Goal: Check status

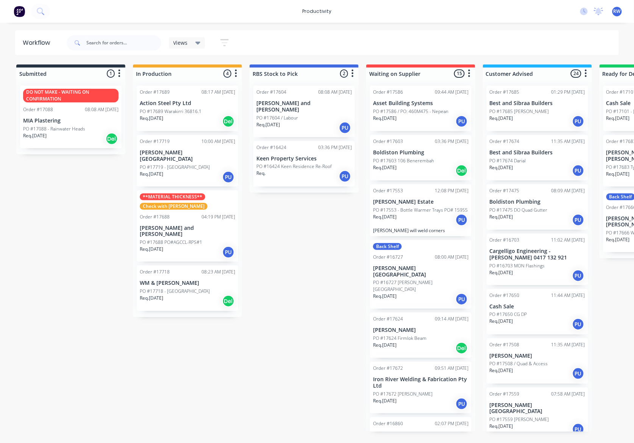
scroll to position [587, 0]
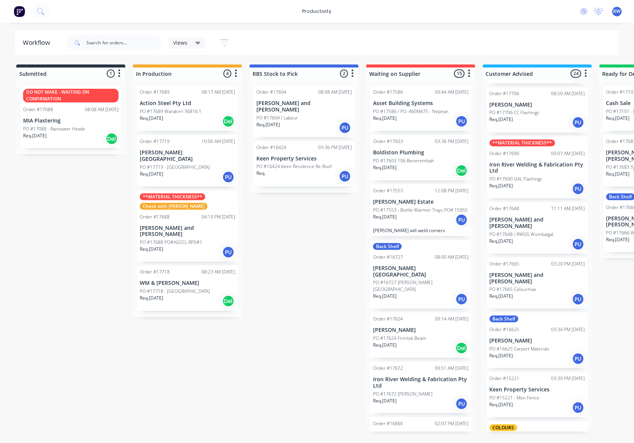
click at [430, 123] on div "Req. [DATE] PU" at bounding box center [420, 121] width 95 height 13
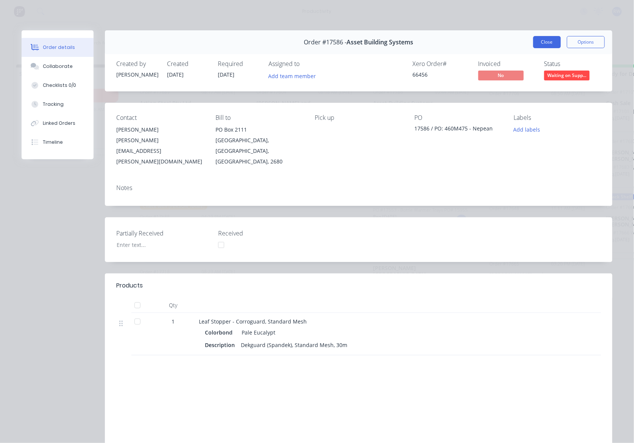
click at [540, 44] on button "Close" at bounding box center [548, 42] width 28 height 12
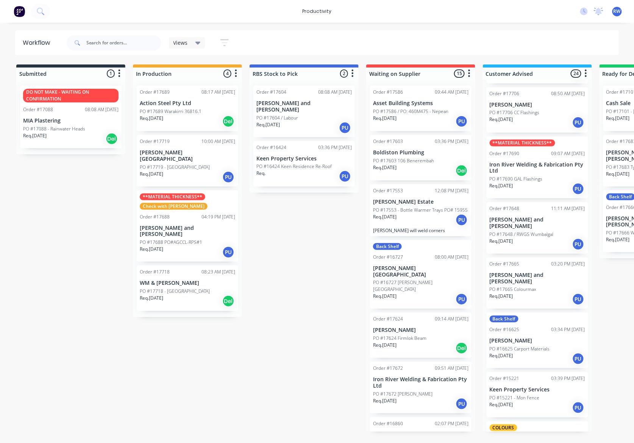
click at [419, 164] on div "Req. [DATE] Del" at bounding box center [420, 170] width 95 height 13
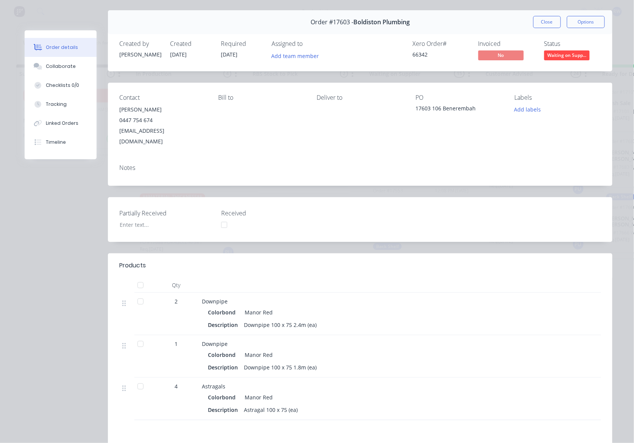
scroll to position [0, 0]
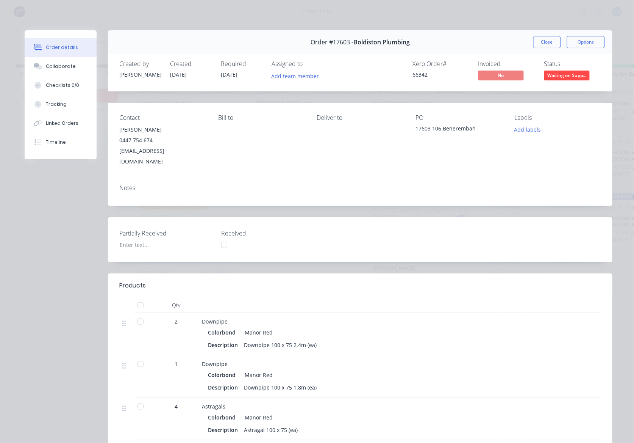
click at [137, 314] on div at bounding box center [140, 321] width 15 height 15
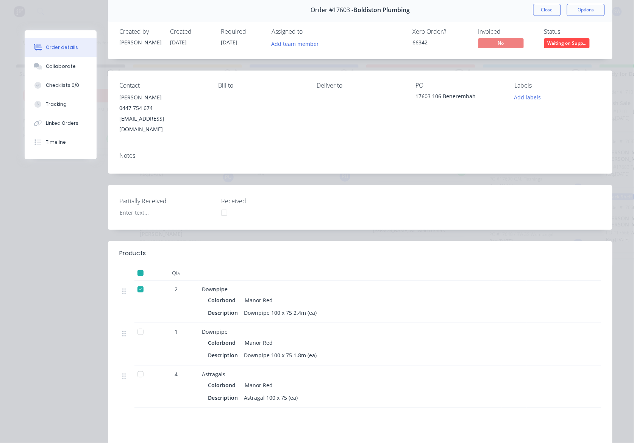
scroll to position [50, 0]
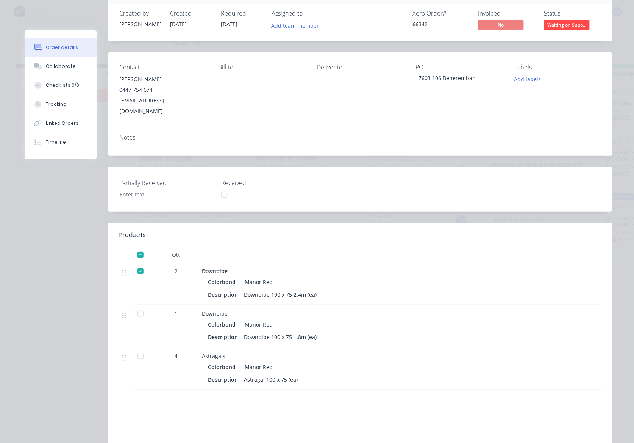
click at [136, 306] on div at bounding box center [140, 313] width 15 height 15
click at [138, 348] on div at bounding box center [140, 355] width 15 height 15
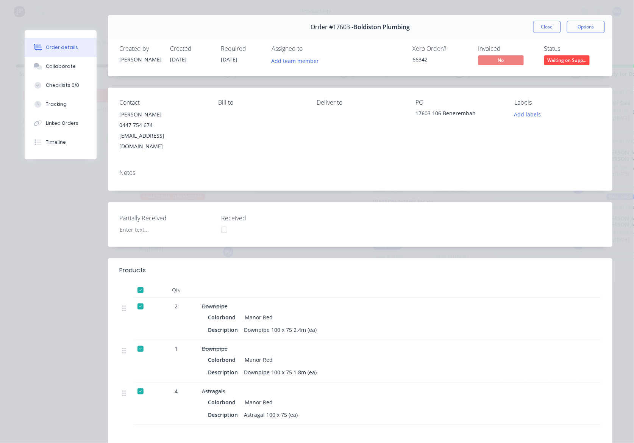
scroll to position [0, 0]
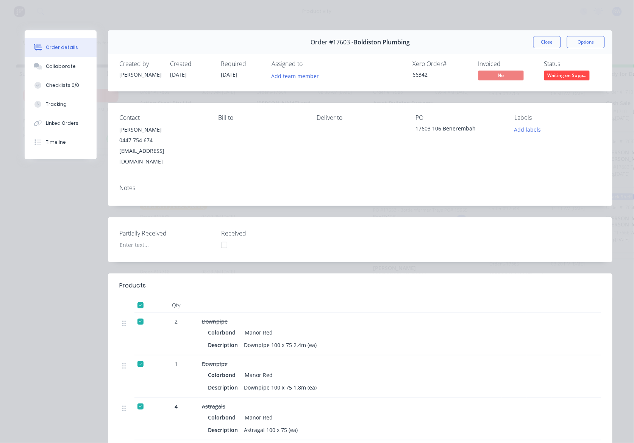
click at [568, 78] on span "Waiting on Supp..." at bounding box center [567, 74] width 45 height 9
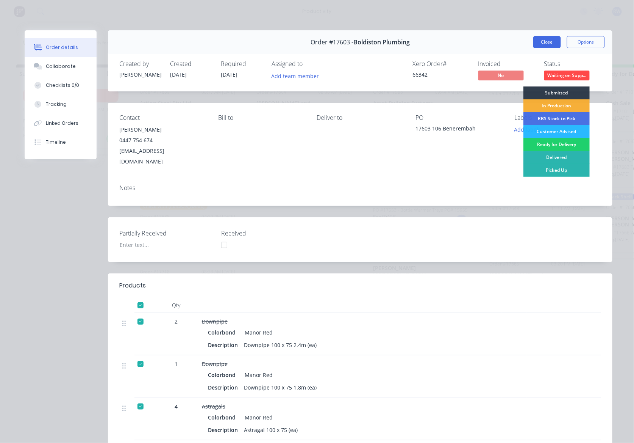
click at [544, 41] on button "Close" at bounding box center [548, 42] width 28 height 12
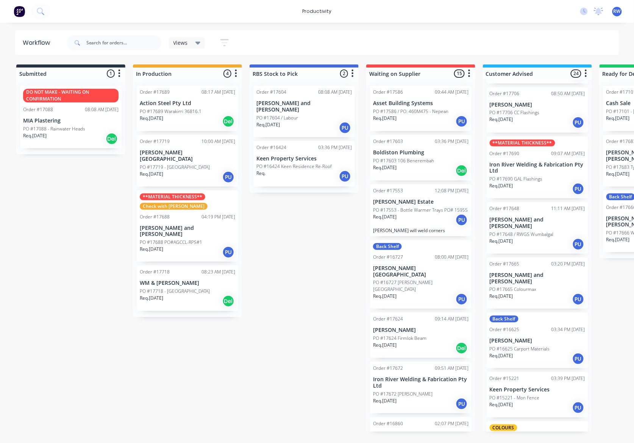
click at [421, 213] on p "PO #17553 - Bottle Warmer Trays PO# 15955" at bounding box center [420, 210] width 95 height 7
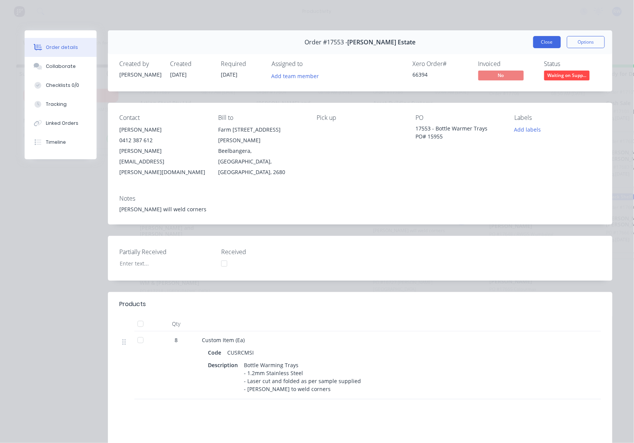
click at [549, 41] on button "Close" at bounding box center [548, 42] width 28 height 12
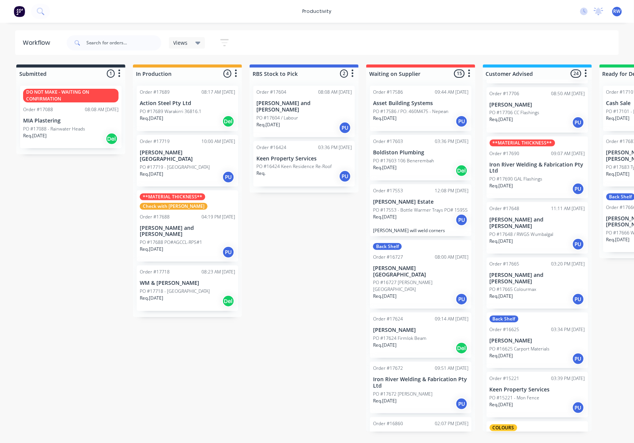
click at [390, 283] on p "PO #16727 [PERSON_NAME][GEOGRAPHIC_DATA]" at bounding box center [420, 286] width 95 height 14
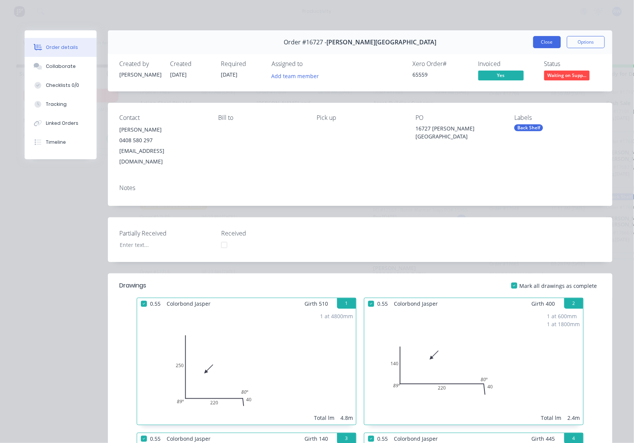
click at [537, 45] on button "Close" at bounding box center [548, 42] width 28 height 12
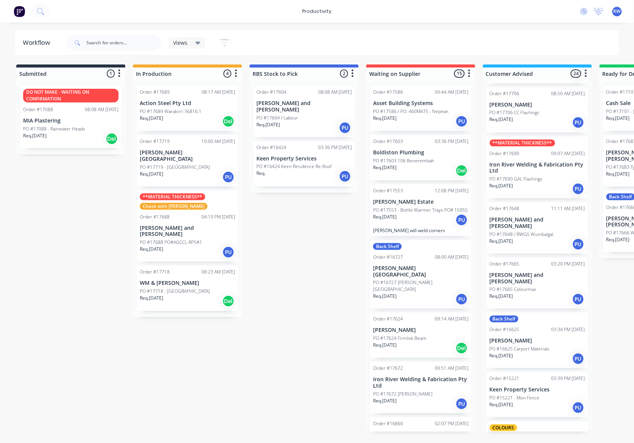
drag, startPoint x: 401, startPoint y: 335, endPoint x: 401, endPoint y: 327, distance: 8.0
click at [400, 331] on div "Order #17586 09:44 AM [DATE] Asset Building Systems PO #17586 / PO: 460M475 - N…" at bounding box center [420, 256] width 109 height 352
click at [402, 327] on p "[PERSON_NAME]" at bounding box center [420, 330] width 95 height 6
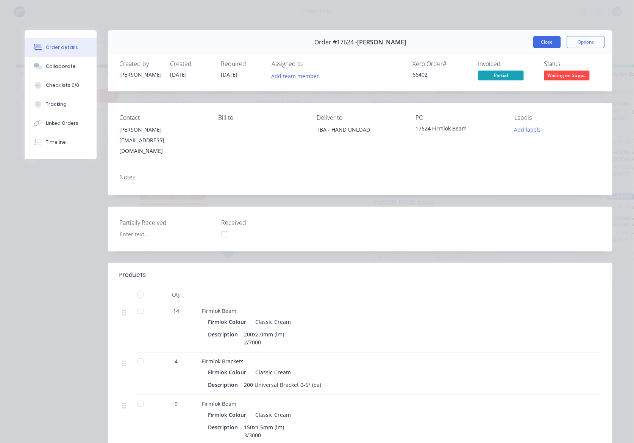
click at [549, 41] on button "Close" at bounding box center [548, 42] width 28 height 12
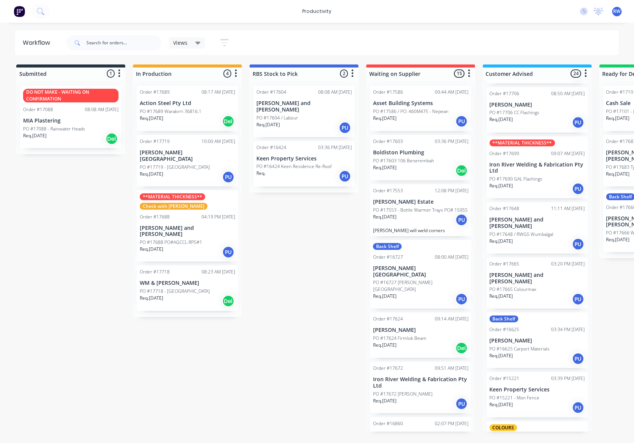
scroll to position [50, 0]
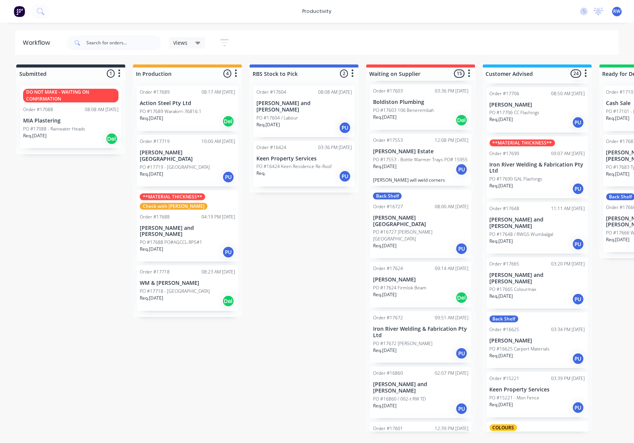
click at [420, 340] on div "PO #17672 [PERSON_NAME]" at bounding box center [420, 343] width 95 height 7
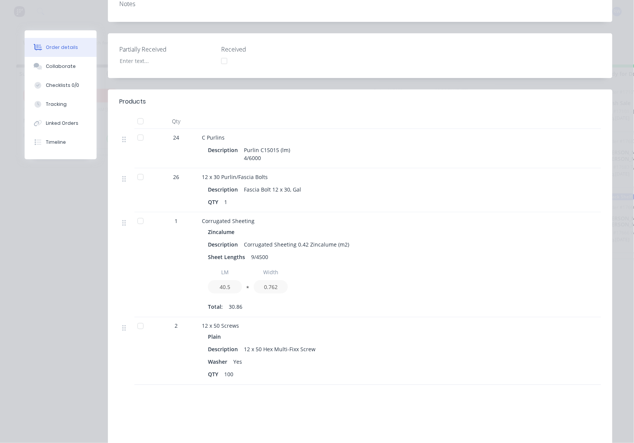
scroll to position [202, 0]
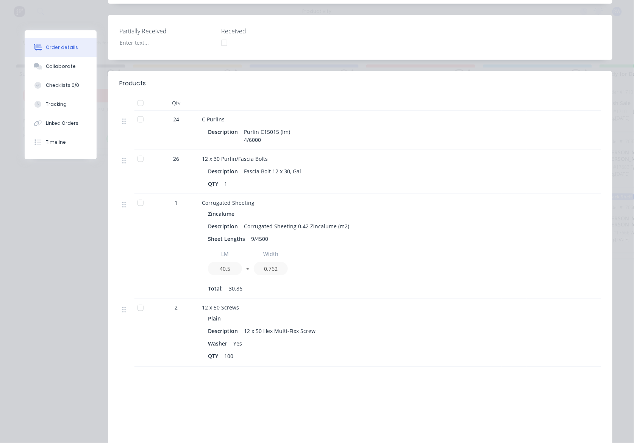
click at [153, 111] on div "24" at bounding box center [175, 130] width 45 height 39
drag, startPoint x: 141, startPoint y: 106, endPoint x: 149, endPoint y: 123, distance: 18.3
click at [142, 112] on div at bounding box center [140, 119] width 15 height 15
click at [137, 195] on div at bounding box center [140, 202] width 15 height 15
click at [137, 300] on div at bounding box center [140, 307] width 15 height 15
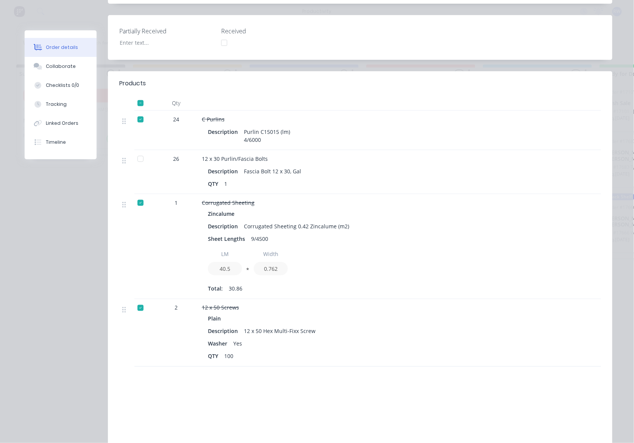
click at [135, 151] on div at bounding box center [140, 158] width 15 height 15
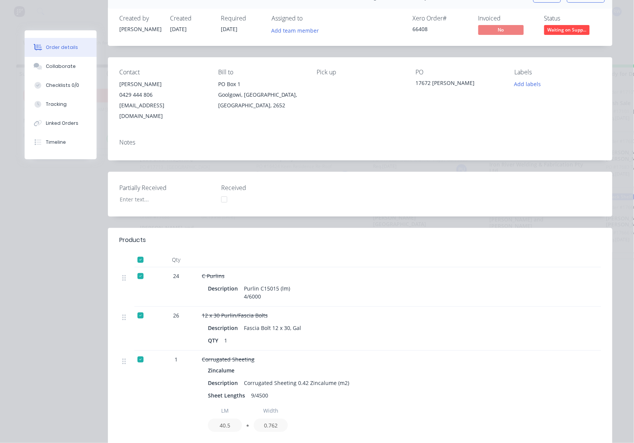
scroll to position [0, 0]
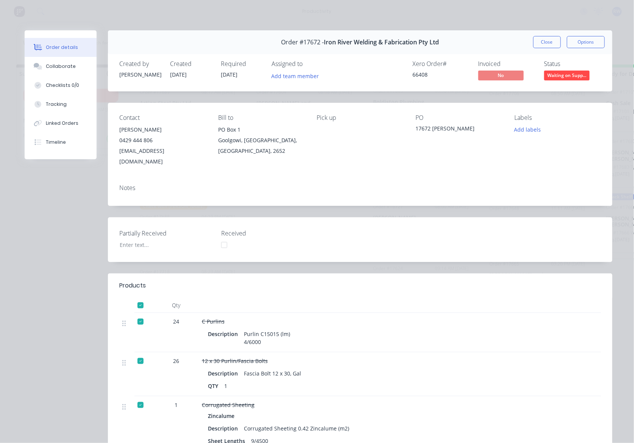
click at [565, 79] on span "Waiting on Supp..." at bounding box center [567, 74] width 45 height 9
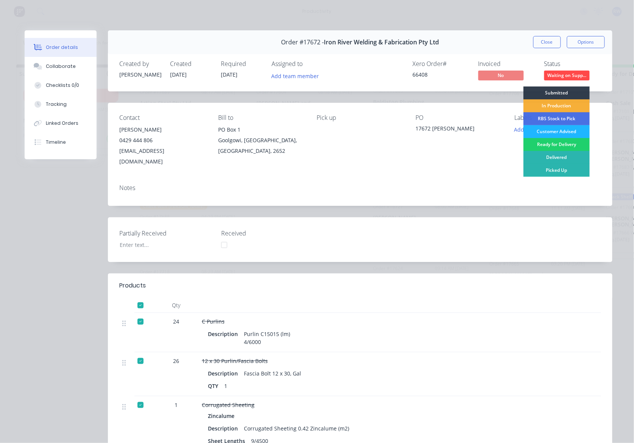
click at [555, 130] on div "Customer Advised" at bounding box center [557, 131] width 66 height 13
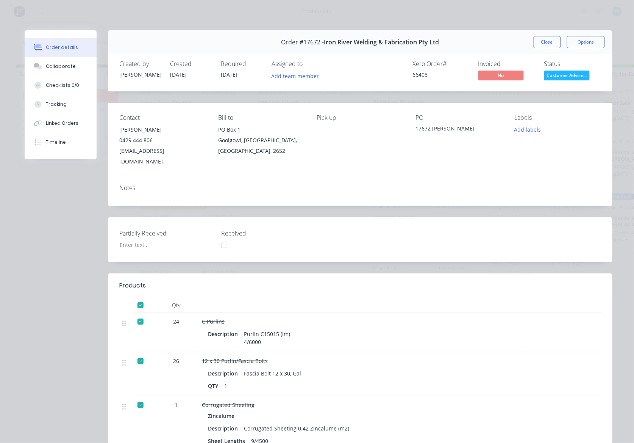
click at [534, 43] on button "Close" at bounding box center [548, 42] width 28 height 12
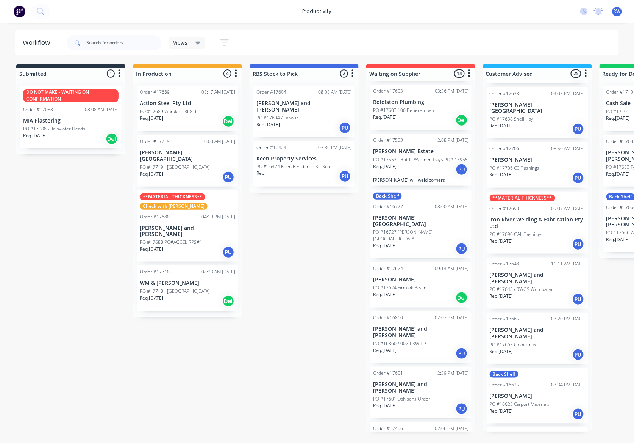
click at [419, 113] on p "PO #17603 106 Benerembah" at bounding box center [403, 110] width 61 height 7
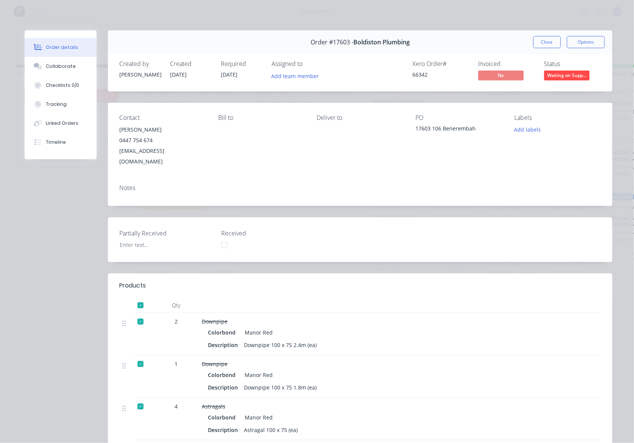
click at [565, 79] on span "Waiting on Supp..." at bounding box center [567, 74] width 45 height 9
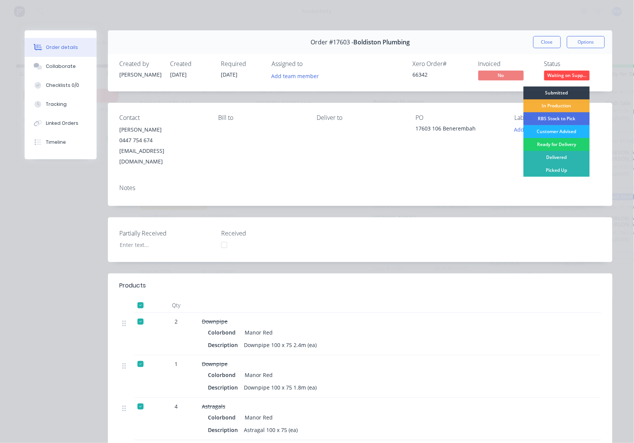
click at [552, 129] on div "Customer Advised" at bounding box center [557, 131] width 66 height 13
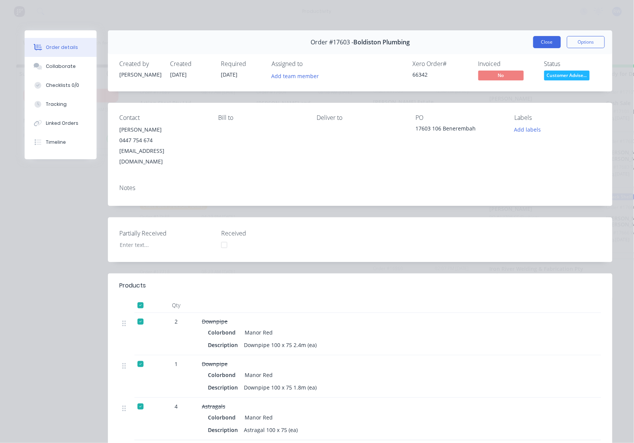
click at [536, 40] on button "Close" at bounding box center [548, 42] width 28 height 12
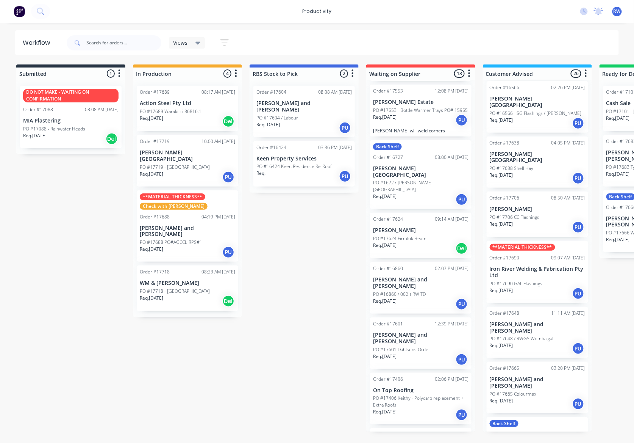
click at [185, 288] on p "PO #17718 - [GEOGRAPHIC_DATA]" at bounding box center [175, 291] width 70 height 7
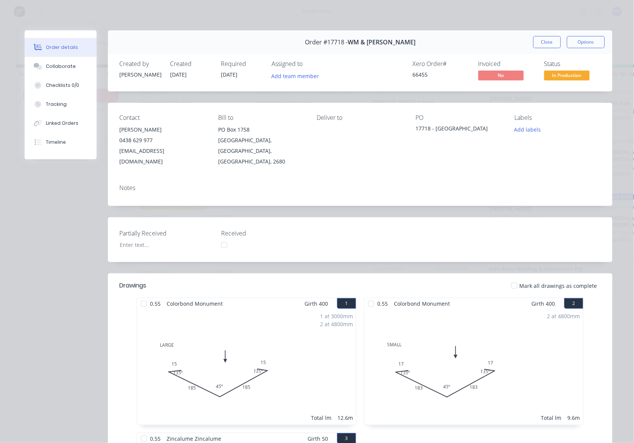
click at [514, 278] on div at bounding box center [514, 285] width 15 height 15
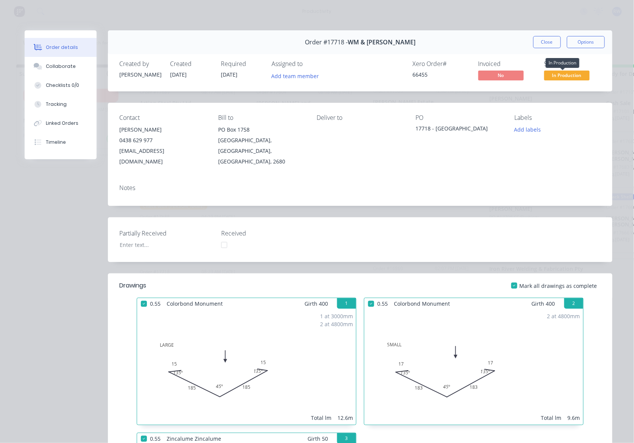
click at [582, 77] on span "In Production" at bounding box center [567, 74] width 45 height 9
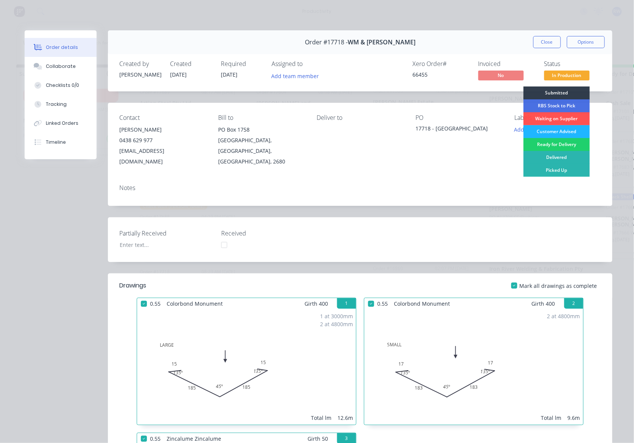
click at [556, 131] on div "Customer Advised" at bounding box center [557, 131] width 66 height 13
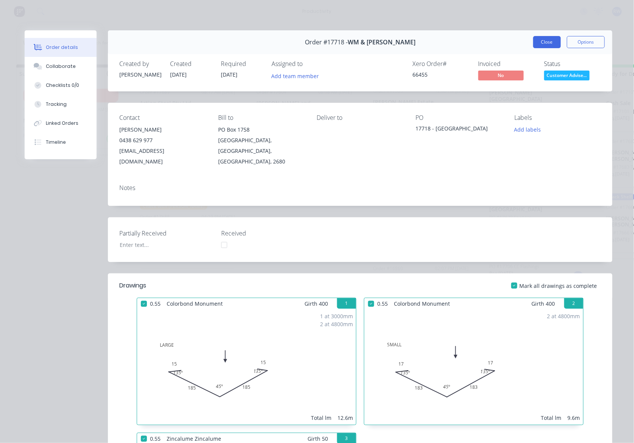
click at [541, 44] on button "Close" at bounding box center [548, 42] width 28 height 12
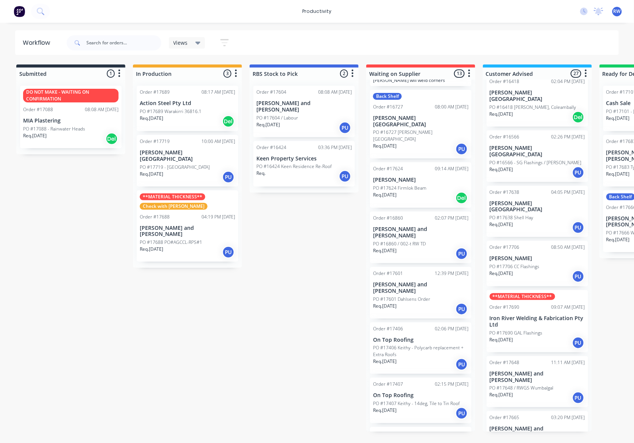
scroll to position [152, 0]
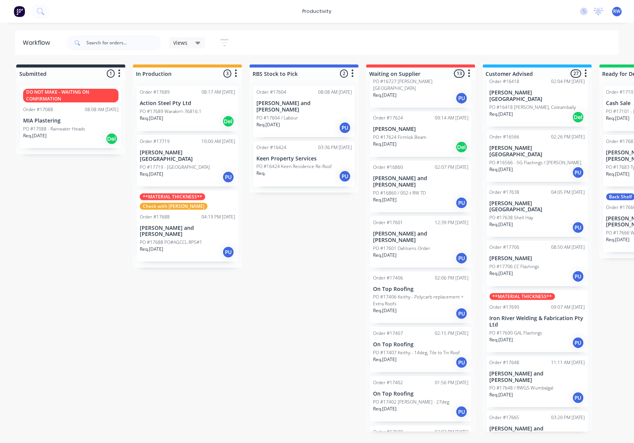
click at [411, 196] on div "Req. [DATE] PU" at bounding box center [420, 202] width 95 height 13
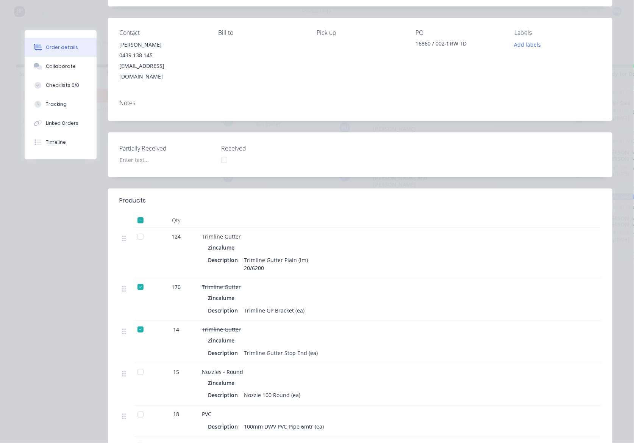
scroll to position [0, 0]
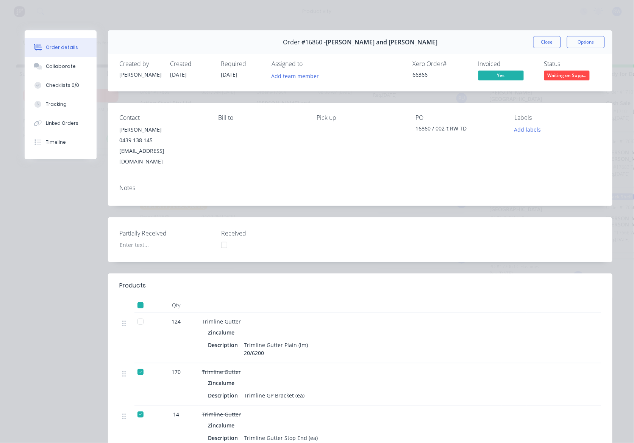
click at [540, 49] on div "Order #16860 - [PERSON_NAME] and [PERSON_NAME] Close Options" at bounding box center [360, 42] width 505 height 24
click at [538, 42] on button "Close" at bounding box center [548, 42] width 28 height 12
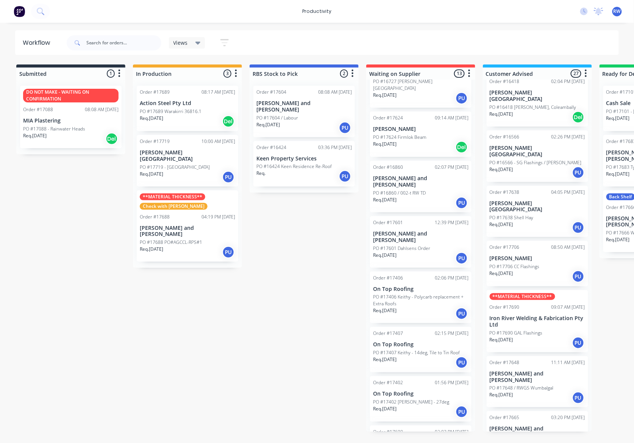
click at [192, 225] on p "[PERSON_NAME] and [PERSON_NAME]" at bounding box center [187, 231] width 95 height 13
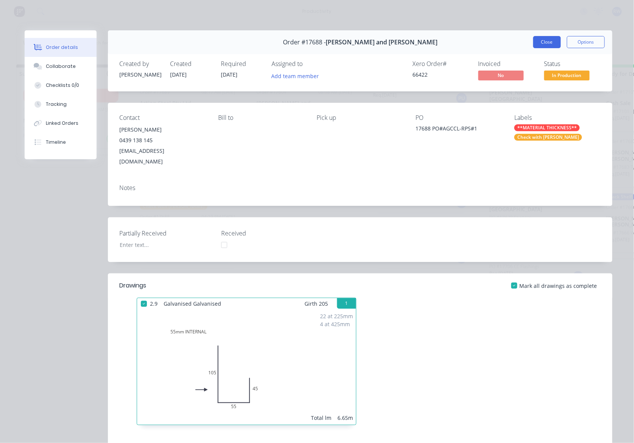
click at [538, 38] on button "Close" at bounding box center [548, 42] width 28 height 12
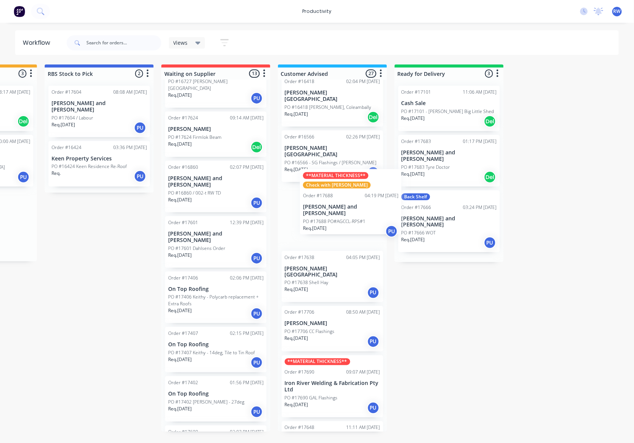
drag, startPoint x: 199, startPoint y: 218, endPoint x: 367, endPoint y: 200, distance: 169.1
click at [367, 200] on div "Submitted 1 Sort By Created date Required date Order number Customer name Most …" at bounding box center [256, 247] width 934 height 367
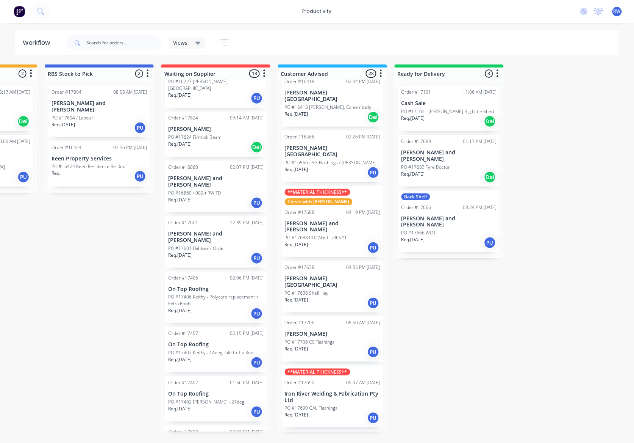
click at [440, 215] on p "[PERSON_NAME] and [PERSON_NAME]" at bounding box center [449, 221] width 95 height 13
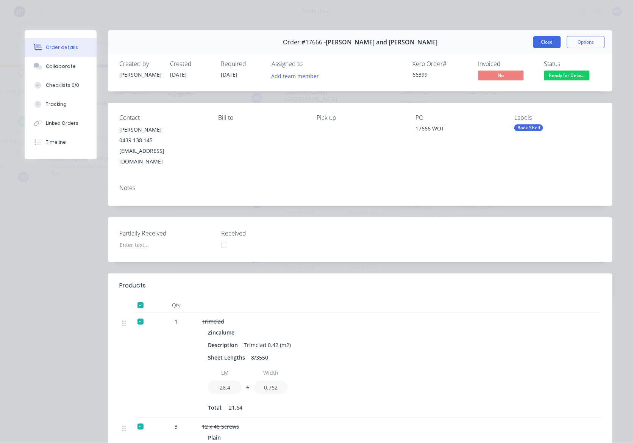
click at [546, 44] on button "Close" at bounding box center [548, 42] width 28 height 12
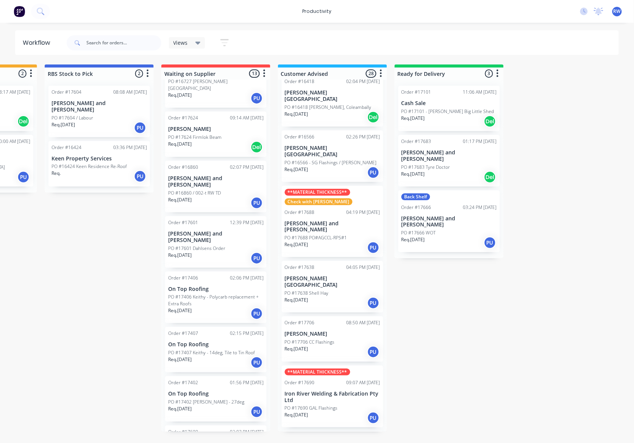
click at [425, 171] on p "Req. [DATE]" at bounding box center [413, 174] width 23 height 7
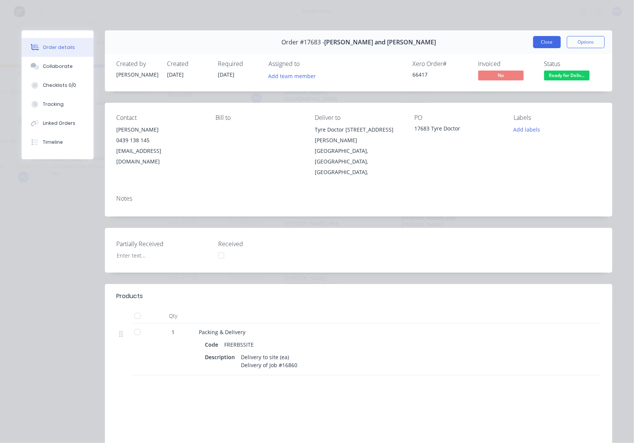
click at [537, 41] on button "Close" at bounding box center [548, 42] width 28 height 12
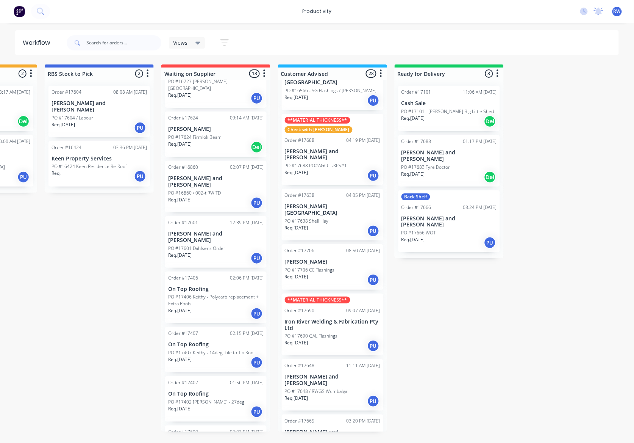
scroll to position [687, 0]
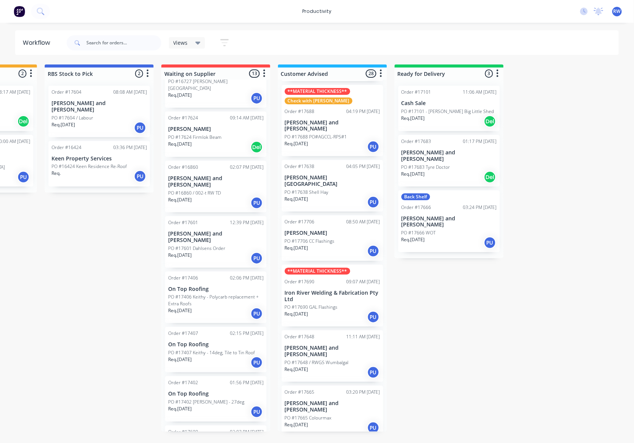
click at [340, 366] on div "Req. [DATE] PU" at bounding box center [332, 372] width 95 height 13
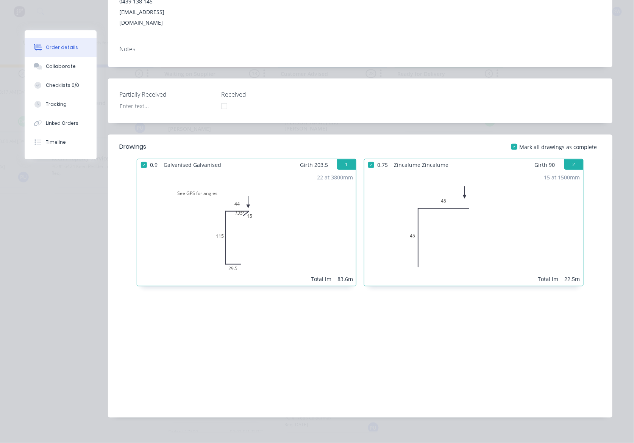
scroll to position [0, 0]
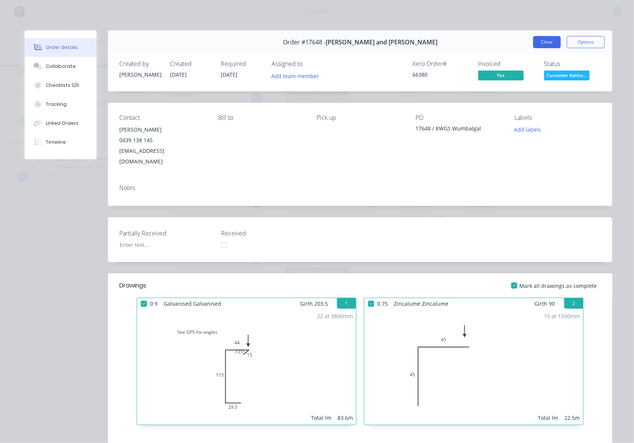
click at [535, 40] on button "Close" at bounding box center [548, 42] width 28 height 12
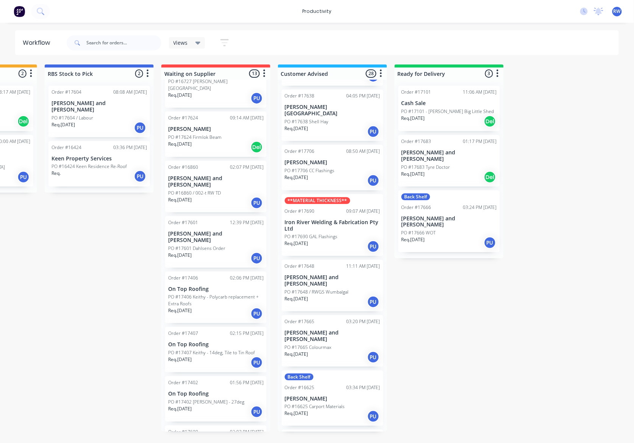
scroll to position [789, 0]
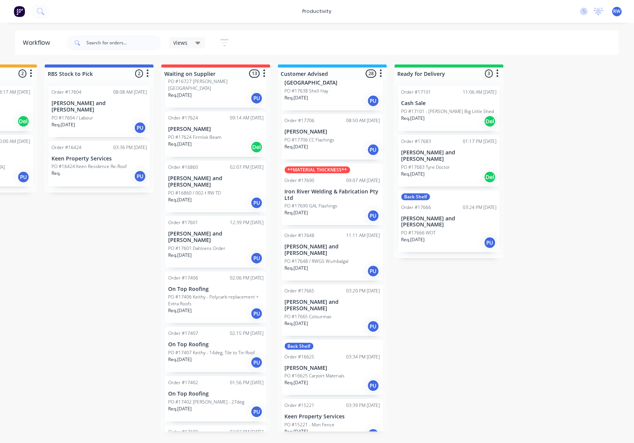
click at [330, 320] on div "Req. [DATE] PU" at bounding box center [332, 326] width 95 height 13
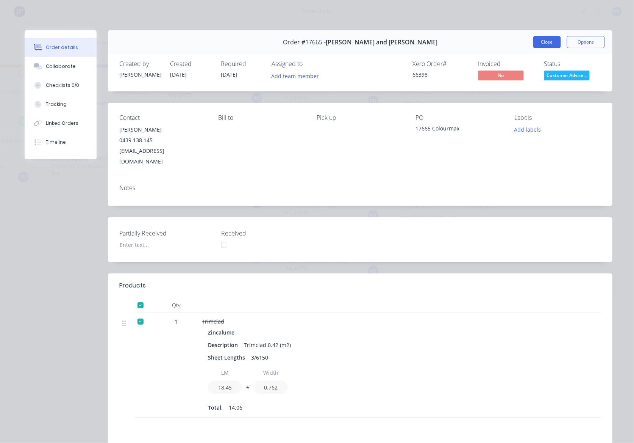
click at [549, 47] on button "Close" at bounding box center [548, 42] width 28 height 12
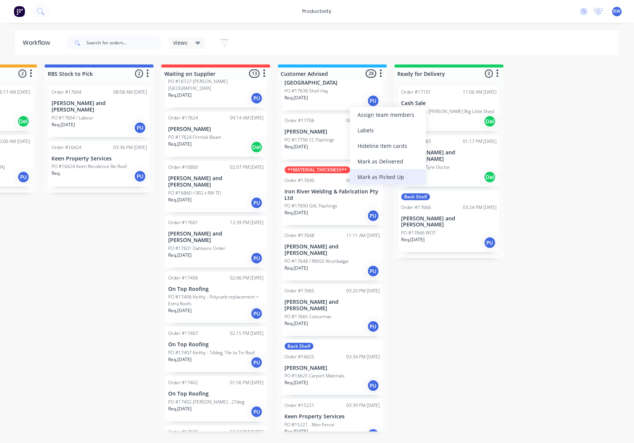
click at [383, 171] on div "Mark as Picked Up" at bounding box center [388, 177] width 76 height 16
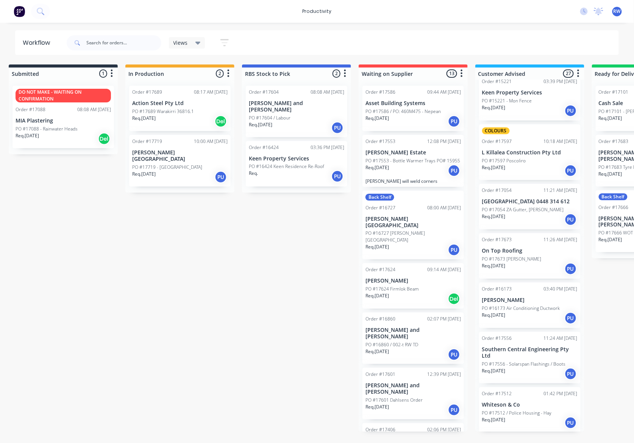
scroll to position [0, 0]
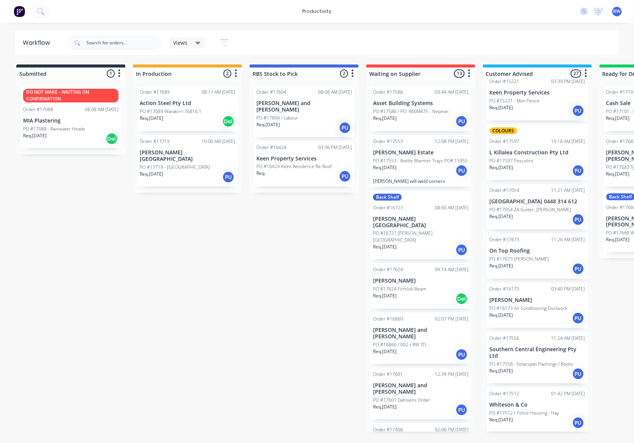
click at [153, 164] on p "PO #17719 - [GEOGRAPHIC_DATA]" at bounding box center [175, 167] width 70 height 7
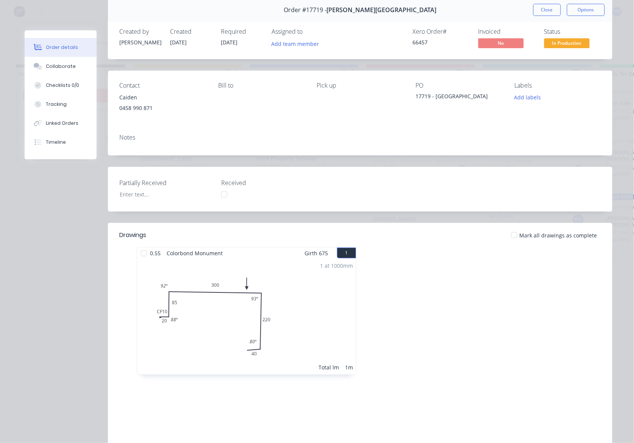
scroll to position [50, 0]
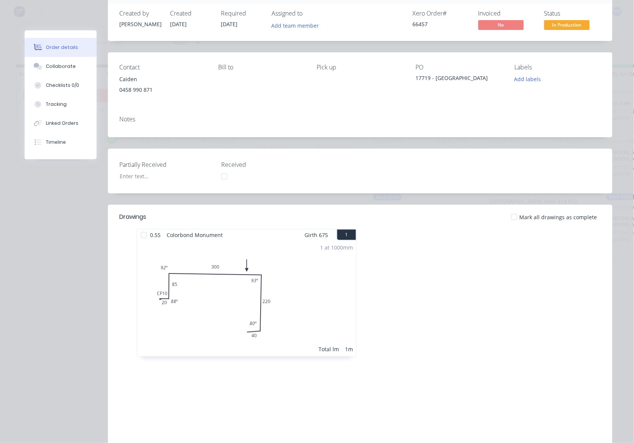
click at [136, 233] on div at bounding box center [143, 234] width 15 height 15
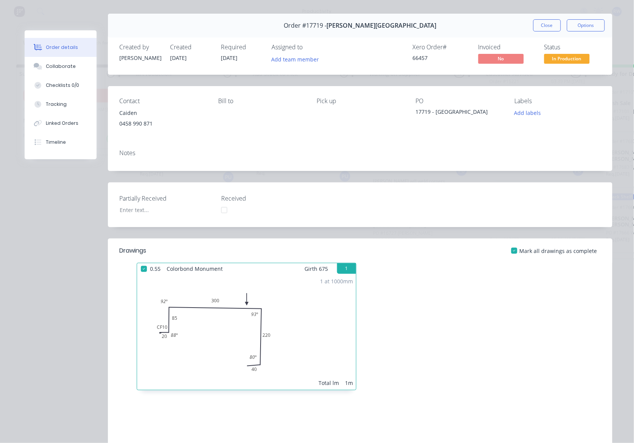
scroll to position [0, 0]
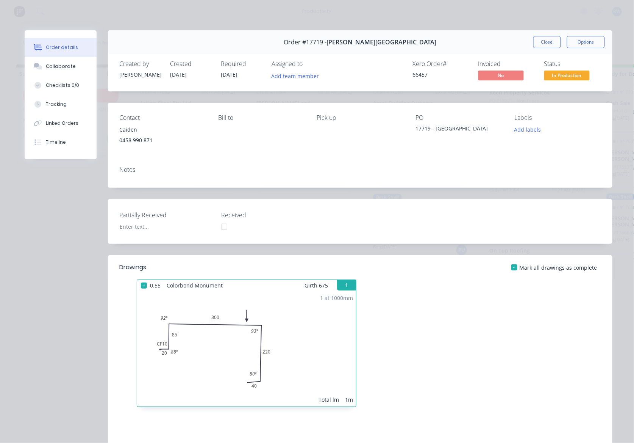
click at [569, 77] on span "In Production" at bounding box center [567, 74] width 45 height 9
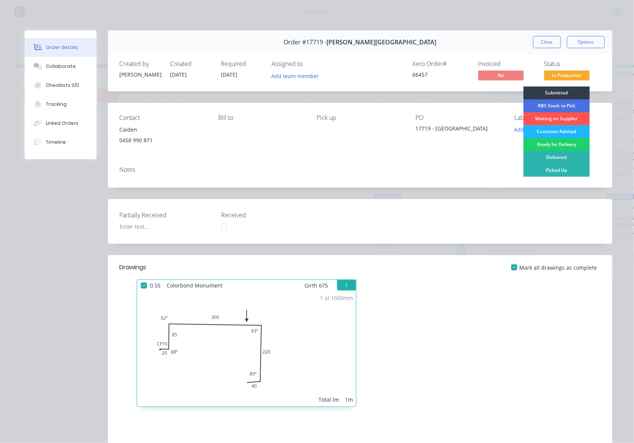
click at [550, 131] on div "Customer Advised" at bounding box center [557, 131] width 66 height 13
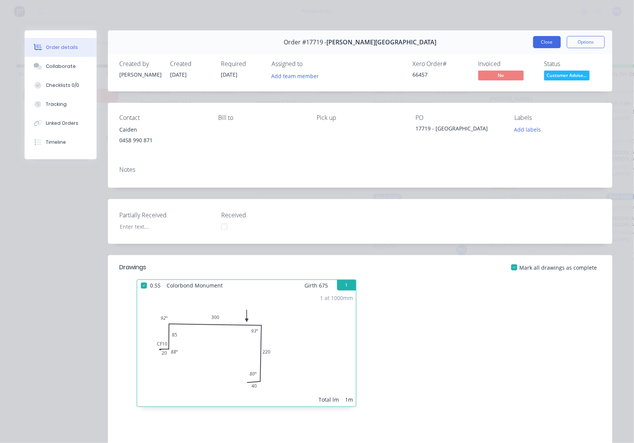
click at [534, 39] on button "Close" at bounding box center [548, 42] width 28 height 12
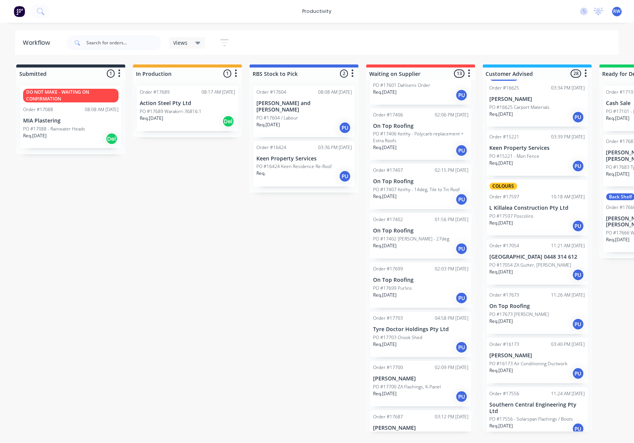
scroll to position [319, 0]
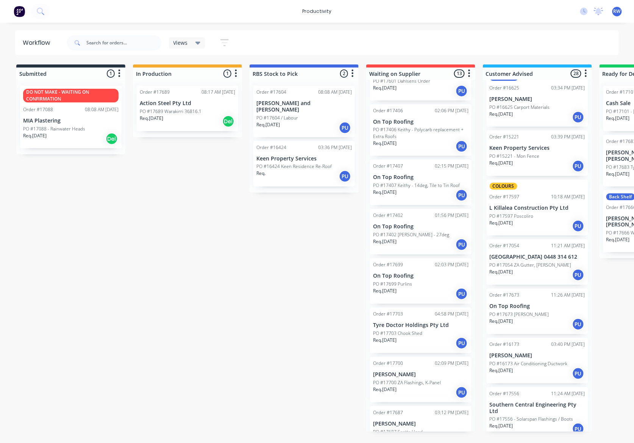
click at [539, 268] on div "Req. [DATE] PU" at bounding box center [537, 274] width 95 height 13
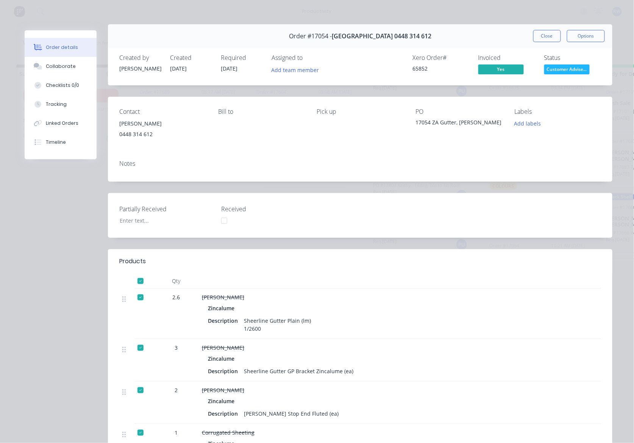
scroll to position [0, 0]
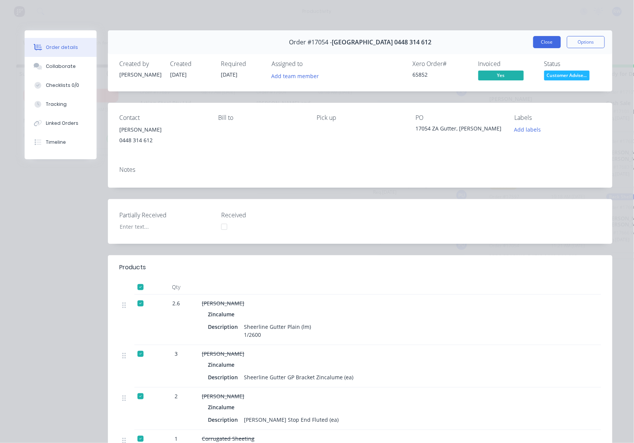
click at [551, 41] on button "Close" at bounding box center [548, 42] width 28 height 12
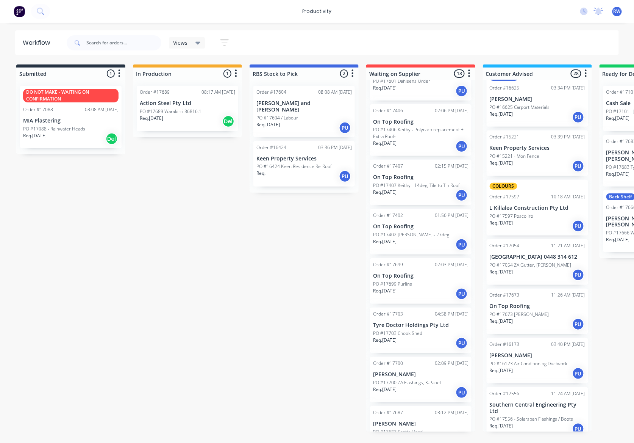
scroll to position [1113, 0]
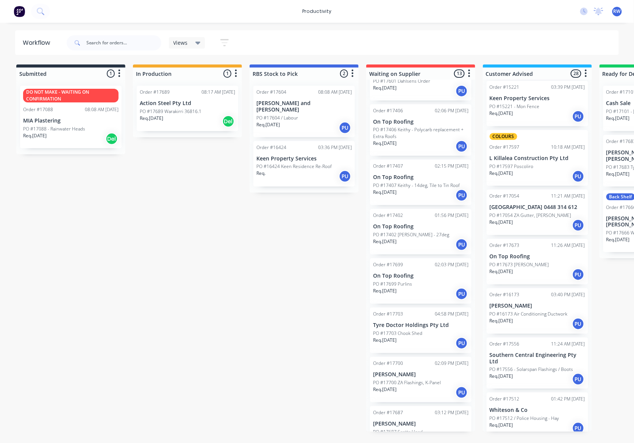
click at [523, 372] on div "Req. [DATE] PU" at bounding box center [537, 378] width 95 height 13
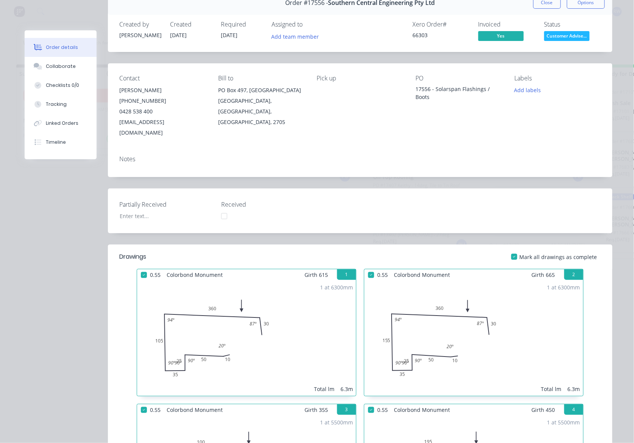
scroll to position [0, 0]
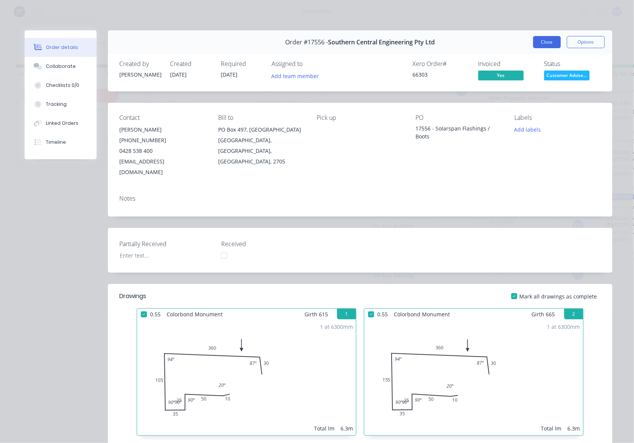
click at [549, 46] on button "Close" at bounding box center [548, 42] width 28 height 12
